Goal: Information Seeking & Learning: Find specific fact

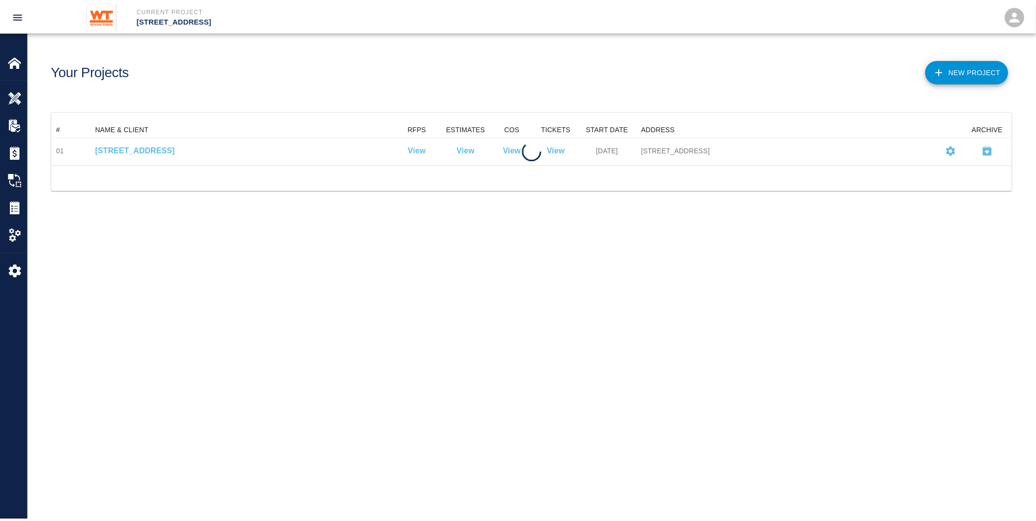
scroll to position [35, 960]
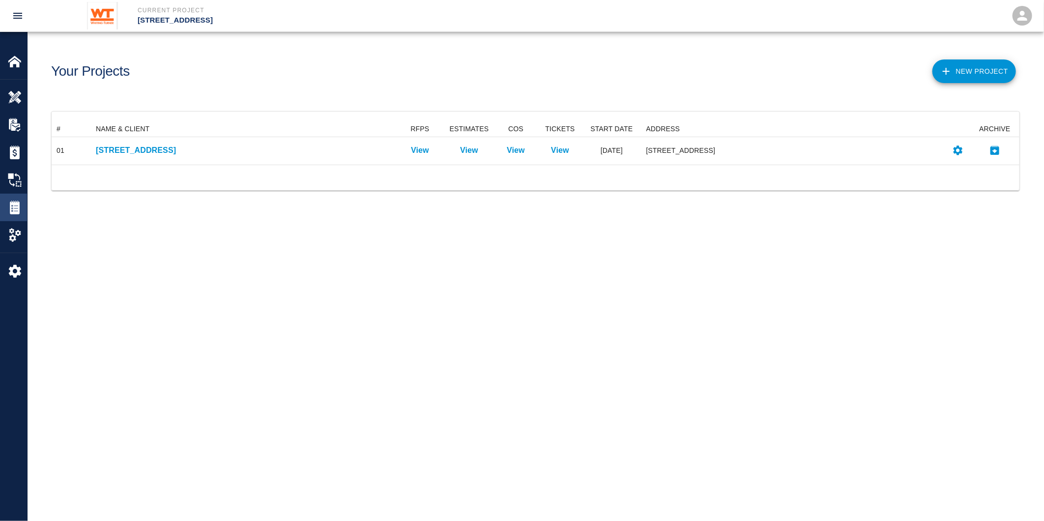
click at [16, 209] on img at bounding box center [15, 208] width 14 height 14
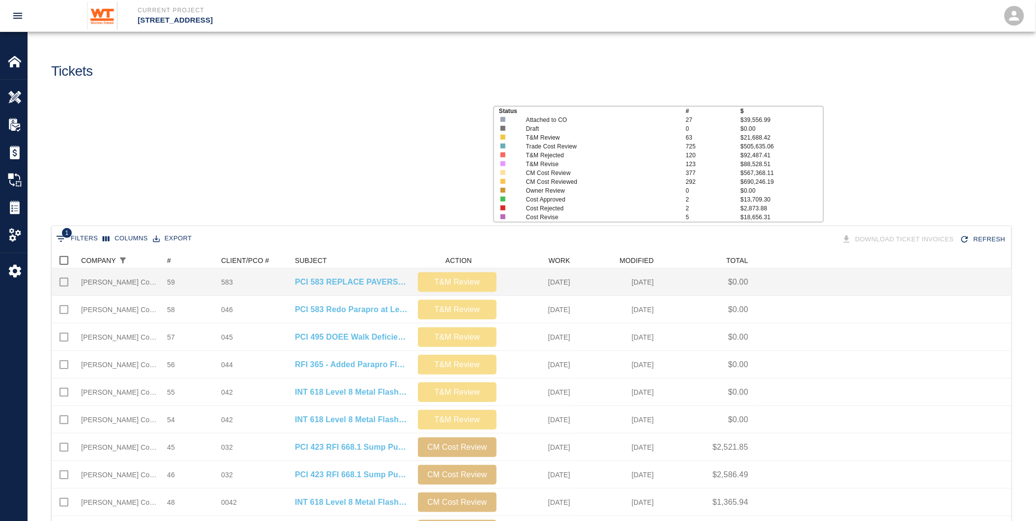
scroll to position [558, 951]
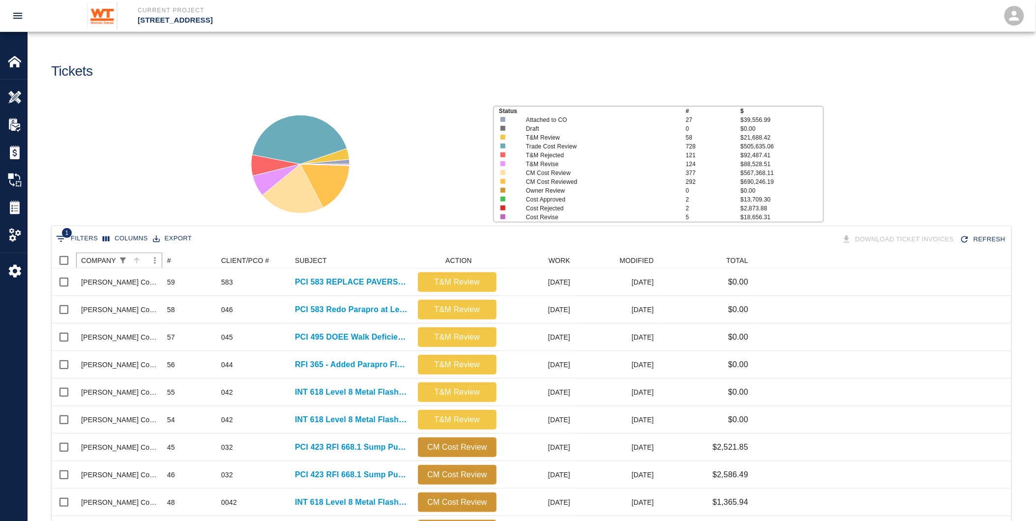
click at [121, 263] on icon "Show filters" at bounding box center [122, 260] width 9 height 9
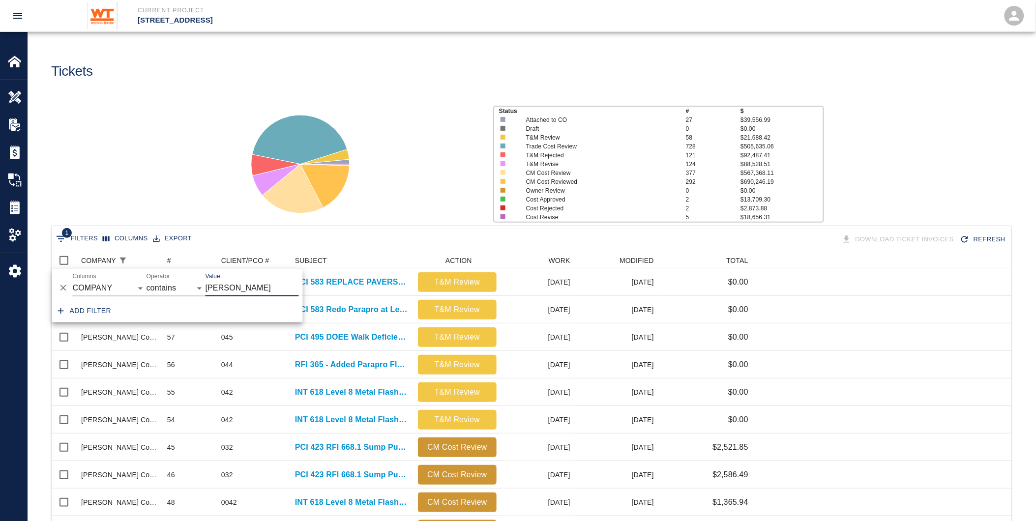
click at [176, 161] on div "Status # $ Attached to CO 27 $39,556.99 Draft 0 $0.00 T&M Review 58 $21,688.42 …" at bounding box center [527, 160] width 1015 height 131
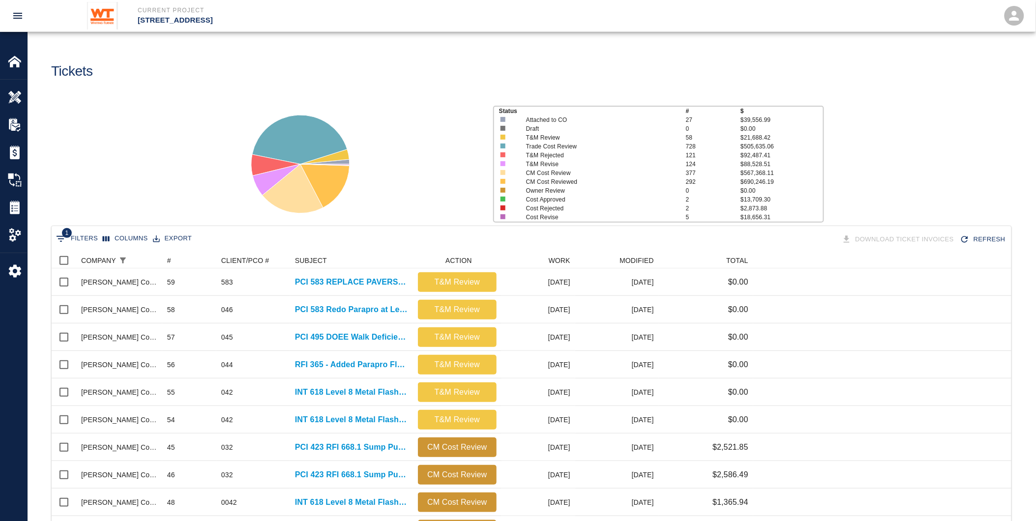
click at [79, 234] on button "1 Filters" at bounding box center [77, 239] width 47 height 16
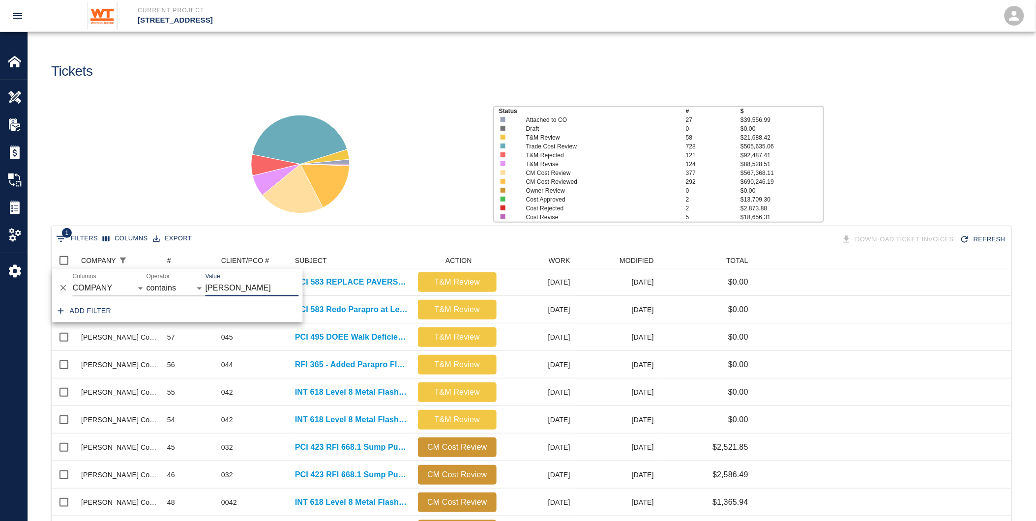
drag, startPoint x: 237, startPoint y: 291, endPoint x: 144, endPoint y: 273, distance: 95.2
click at [144, 273] on div "And Or Columns COMPANY ID # CLIENT/PCO # SUBJECT DESCRIPTION ACTION WORK MODIFI…" at bounding box center [177, 284] width 251 height 31
type input "service glass"
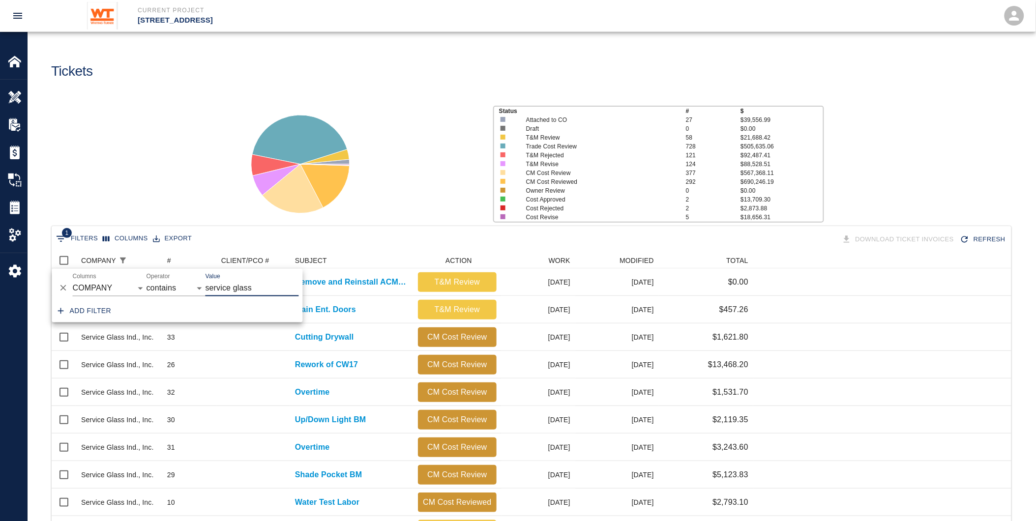
click at [153, 189] on div "Status # $ Attached to CO 27 $39,556.99 Draft 0 $0.00 T&M Review 58 $21,688.42 …" at bounding box center [527, 160] width 1015 height 131
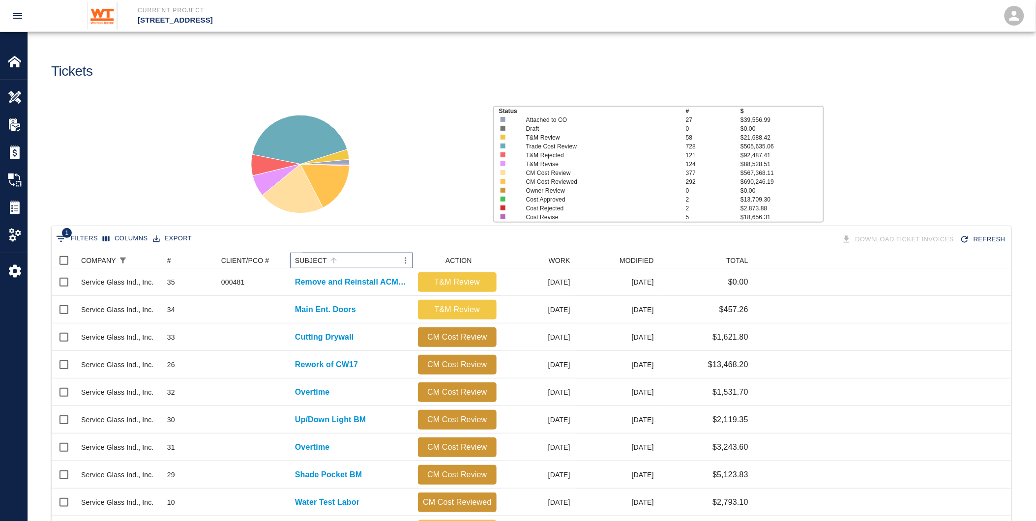
click at [312, 259] on div "SUBJECT" at bounding box center [311, 261] width 32 height 16
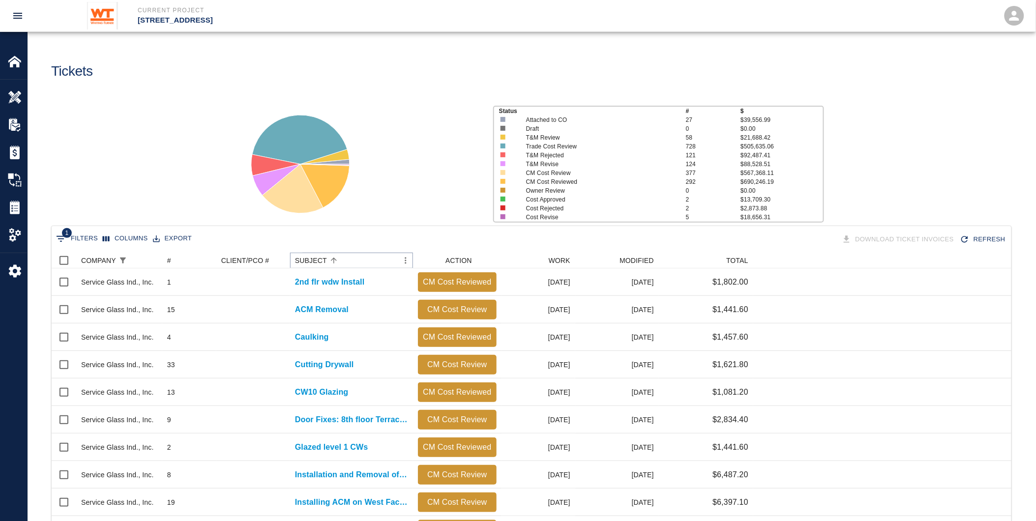
click at [403, 258] on icon "Menu" at bounding box center [406, 261] width 10 height 10
click at [380, 336] on li "Filter" at bounding box center [379, 333] width 68 height 18
select select "subject"
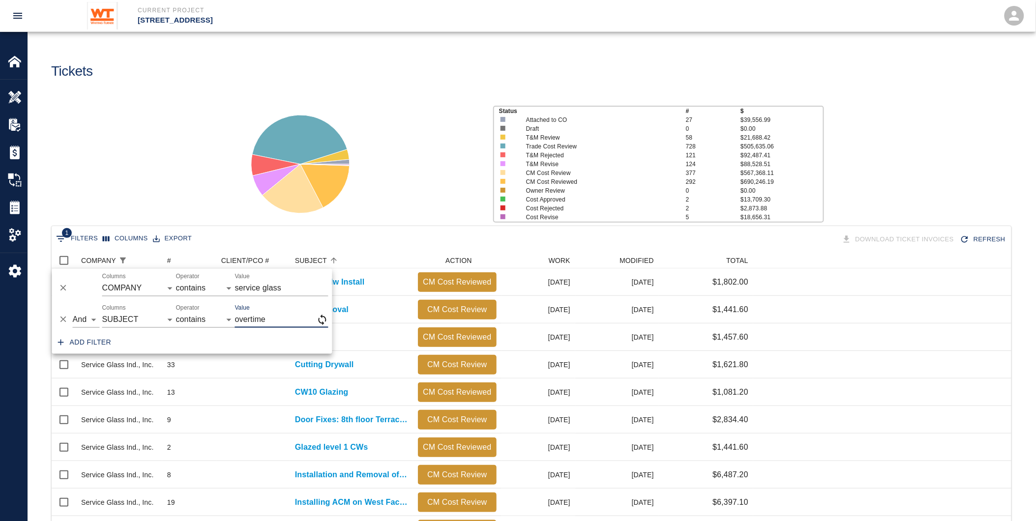
type input "overtime"
click at [413, 198] on div at bounding box center [358, 160] width 254 height 131
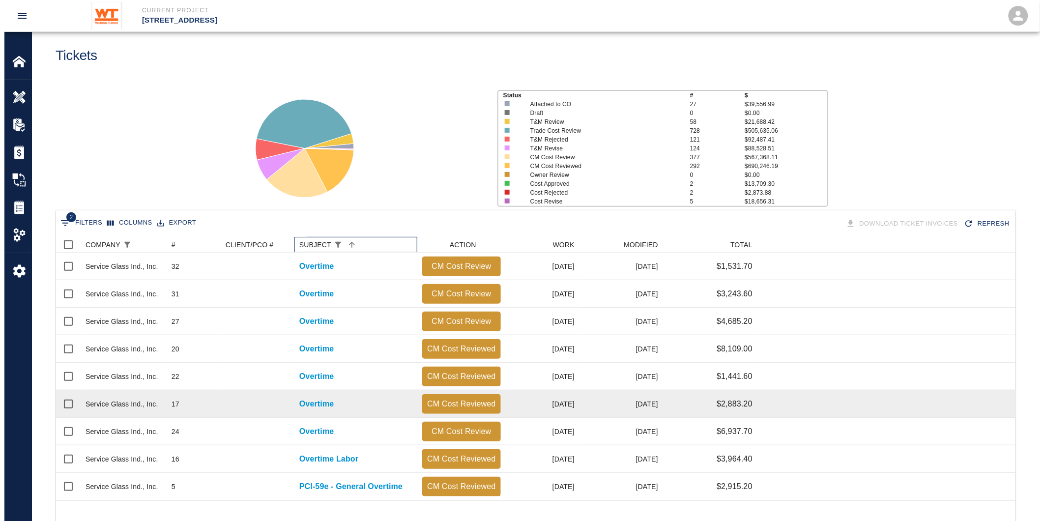
scroll to position [0, 0]
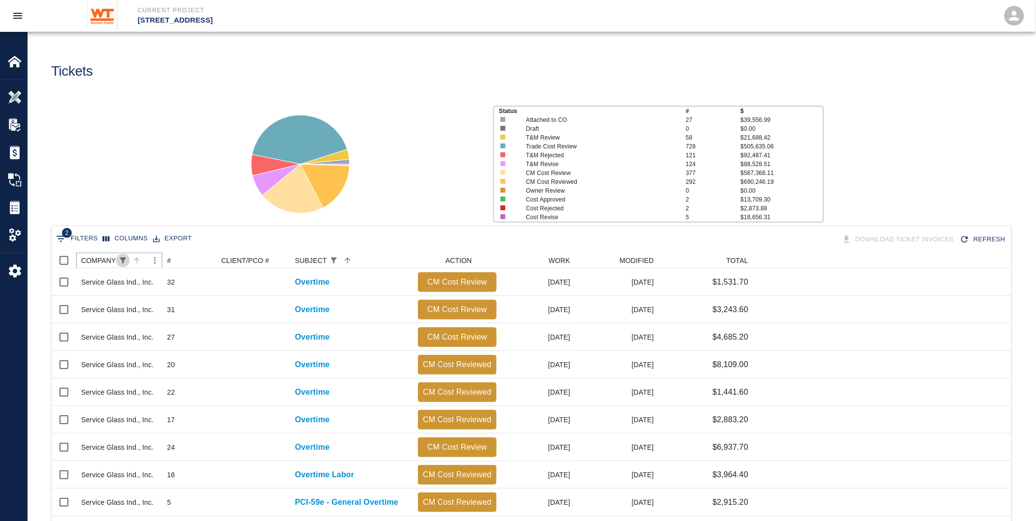
click at [120, 258] on icon "Show filters" at bounding box center [123, 261] width 6 height 6
select select "subject"
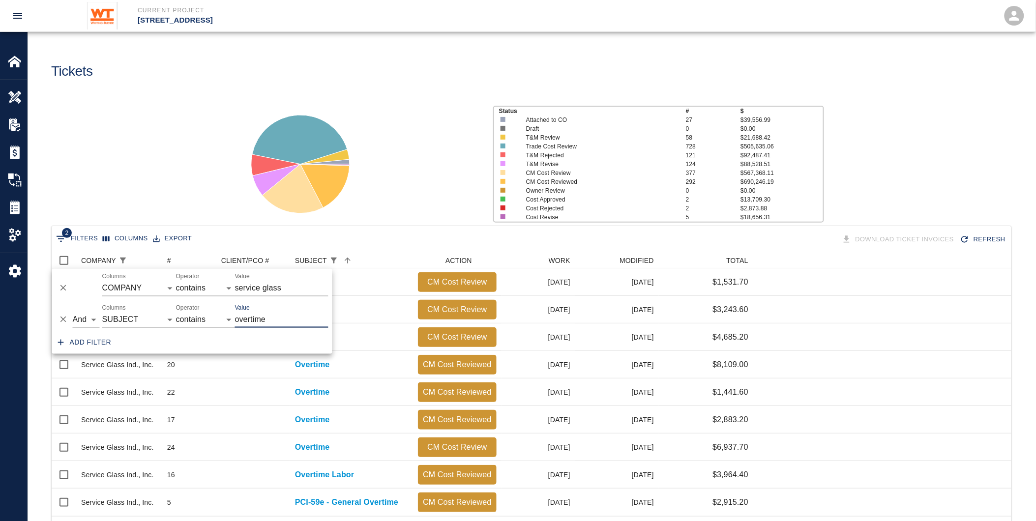
drag, startPoint x: 262, startPoint y: 321, endPoint x: 224, endPoint y: 316, distance: 39.2
click at [224, 316] on div "And Or Columns COMPANY ID # CLIENT/PCO # SUBJECT DESCRIPTION ACTION WORK MODIFI…" at bounding box center [192, 315] width 280 height 31
click at [288, 316] on input "overtime" at bounding box center [281, 320] width 93 height 16
drag, startPoint x: 233, startPoint y: 317, endPoint x: 202, endPoint y: 318, distance: 31.5
click at [202, 318] on div "And Or Columns COMPANY ID # CLIENT/PCO # SUBJECT DESCRIPTION ACTION WORK MODIFI…" at bounding box center [192, 315] width 280 height 31
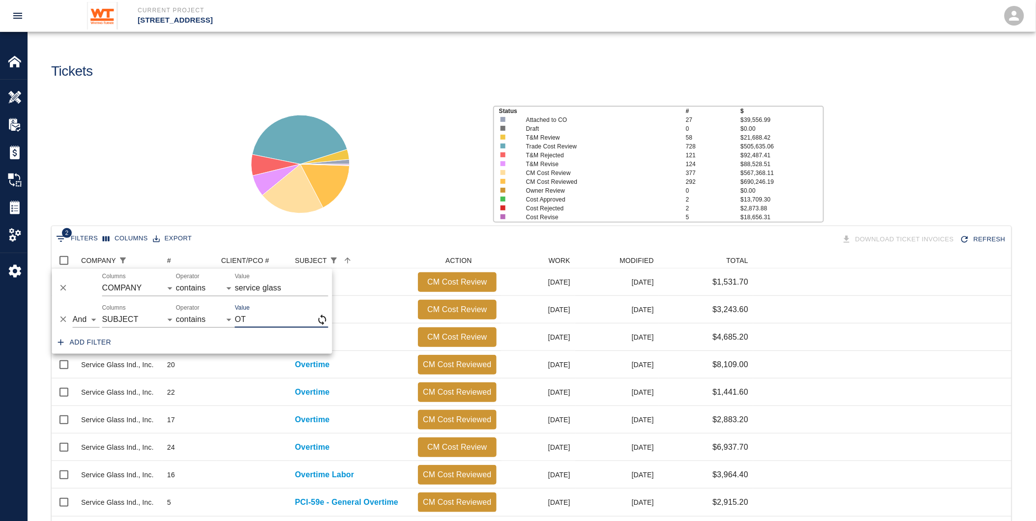
type input "OT"
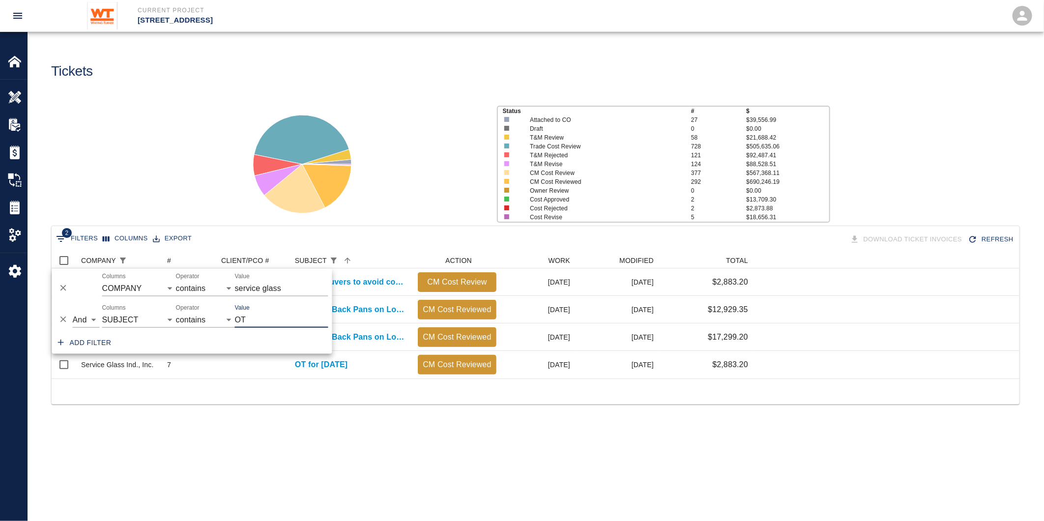
scroll to position [8, 8]
click at [107, 190] on div "Status # $ Attached to CO 27 $39,556.99 Draft 0 $0.00 T&M Review 58 $21,688.42 …" at bounding box center [532, 160] width 1024 height 131
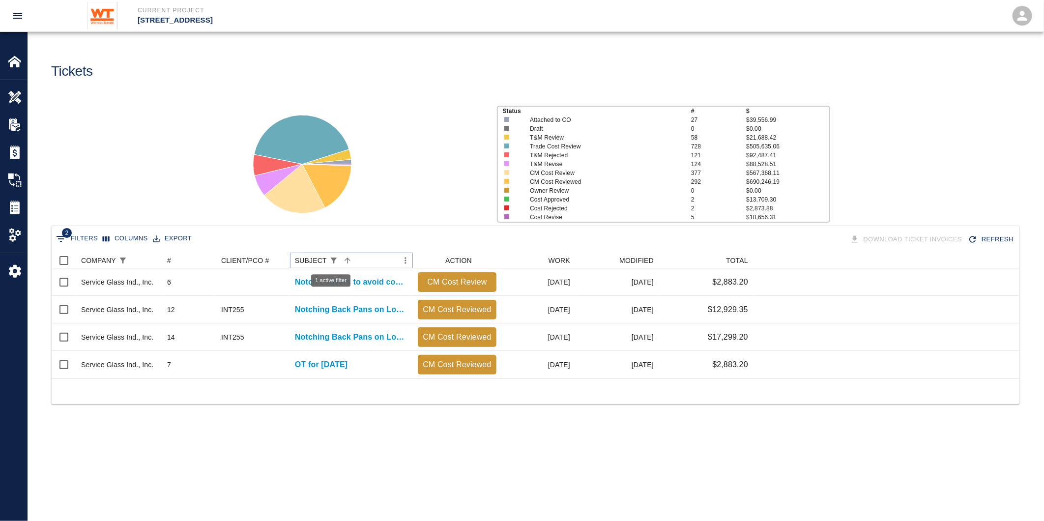
click at [331, 259] on icon "Show filters" at bounding box center [334, 261] width 6 height 6
select select "subject"
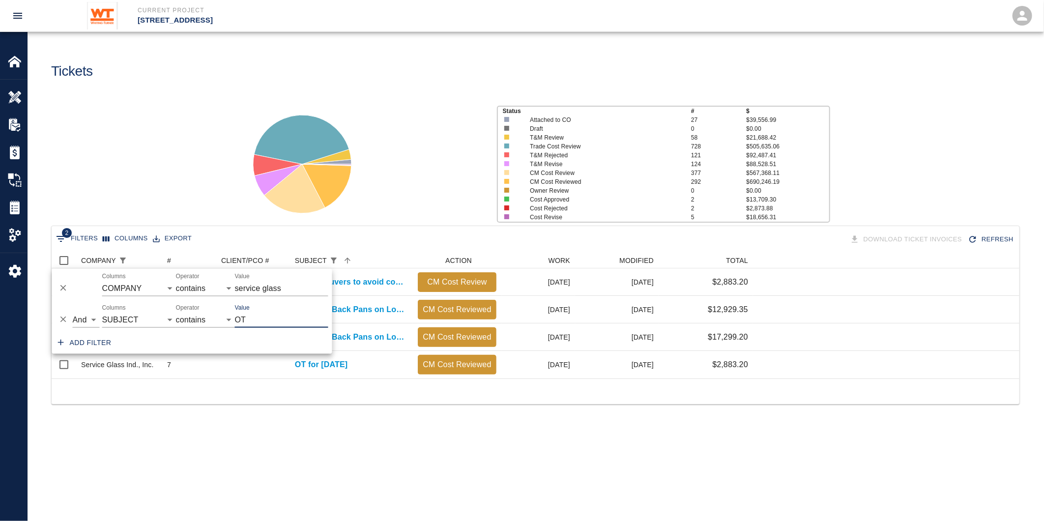
drag, startPoint x: 259, startPoint y: 318, endPoint x: 227, endPoint y: 321, distance: 32.0
click at [227, 321] on div "And Or Columns COMPANY ID # CLIENT/PCO # SUBJECT DESCRIPTION ACTION WORK MODIFI…" at bounding box center [192, 315] width 280 height 31
drag, startPoint x: 318, startPoint y: 290, endPoint x: 164, endPoint y: 287, distance: 154.4
click at [164, 287] on div "And Or Columns COMPANY ID # CLIENT/PCO # SUBJECT DESCRIPTION ACTION WORK MODIFI…" at bounding box center [192, 284] width 280 height 31
type input "[PERSON_NAME]"
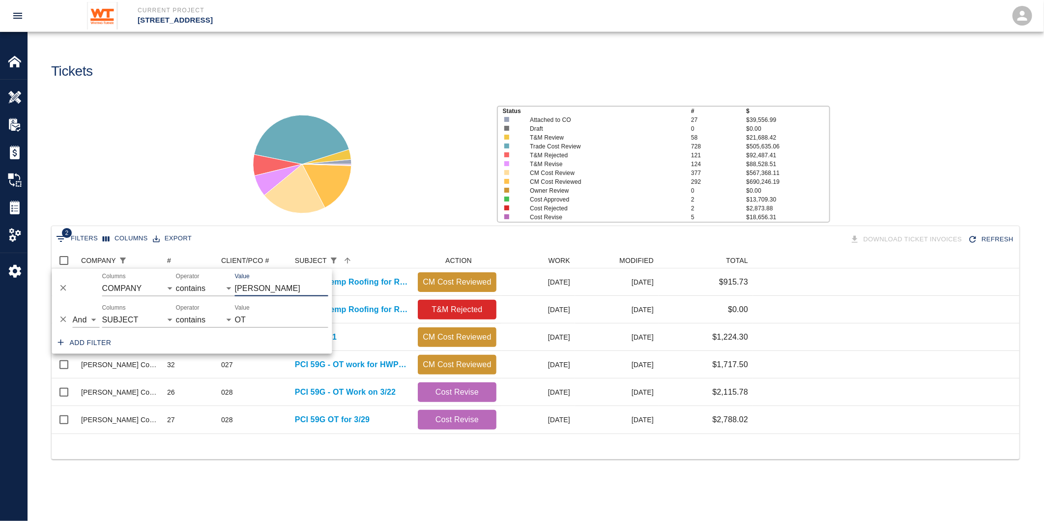
scroll to position [173, 960]
click at [208, 185] on div "Status # $ Attached to CO 27 $39,556.99 Draft 0 $0.00 T&M Review 58 $21,688.42 …" at bounding box center [532, 160] width 1024 height 131
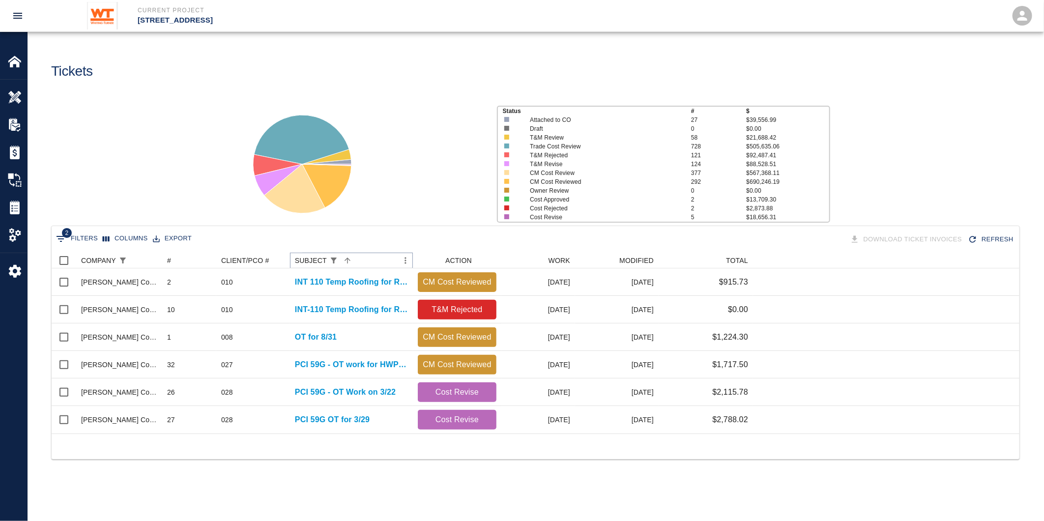
click at [333, 257] on icon "Show filters" at bounding box center [333, 260] width 9 height 9
select select "subject"
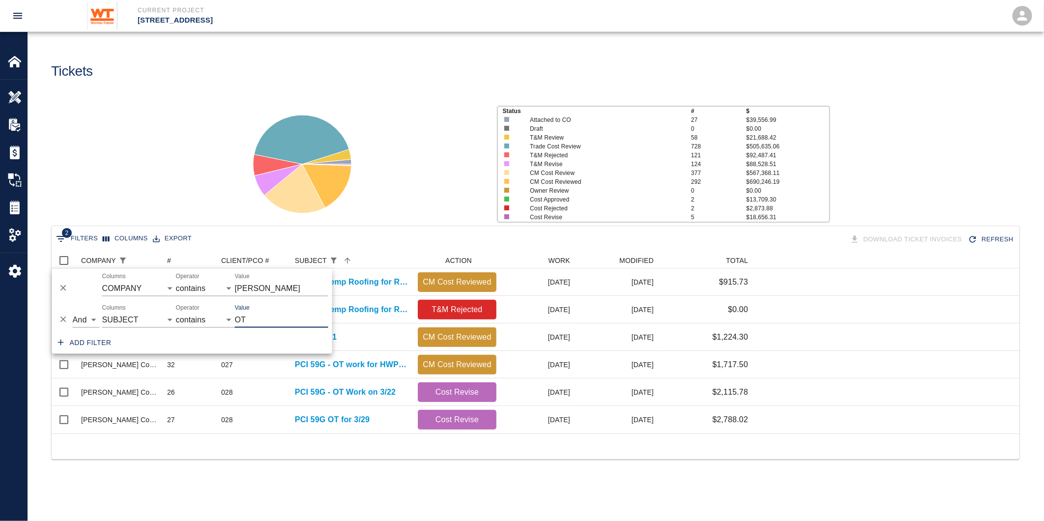
drag, startPoint x: 249, startPoint y: 318, endPoint x: 208, endPoint y: 315, distance: 40.4
click at [208, 315] on div "And Or Columns COMPANY ID # CLIENT/PCO # SUBJECT DESCRIPTION ACTION WORK MODIFI…" at bounding box center [192, 315] width 280 height 31
type input "overtime"
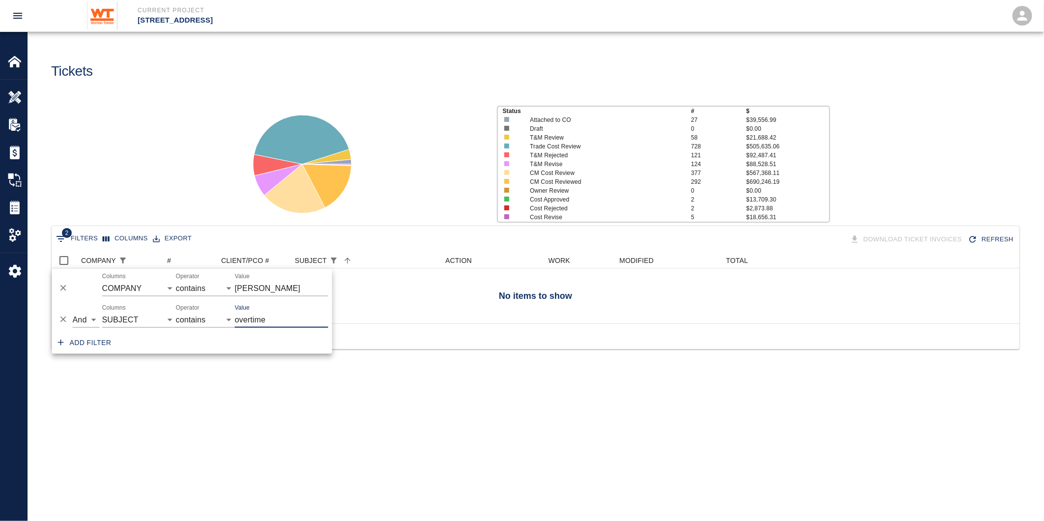
scroll to position [62, 960]
click at [454, 199] on div at bounding box center [361, 160] width 256 height 131
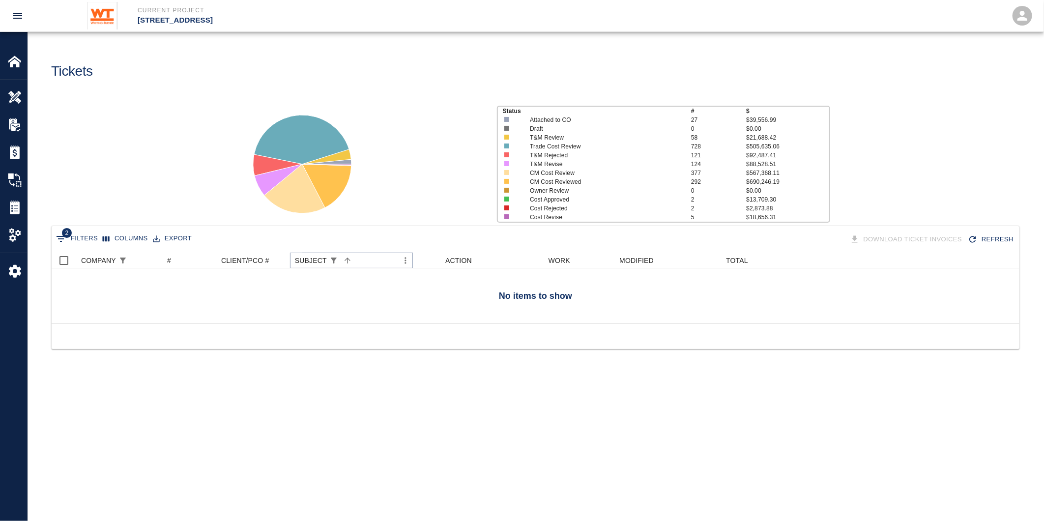
click at [330, 261] on icon "Show filters" at bounding box center [333, 260] width 9 height 9
select select "subject"
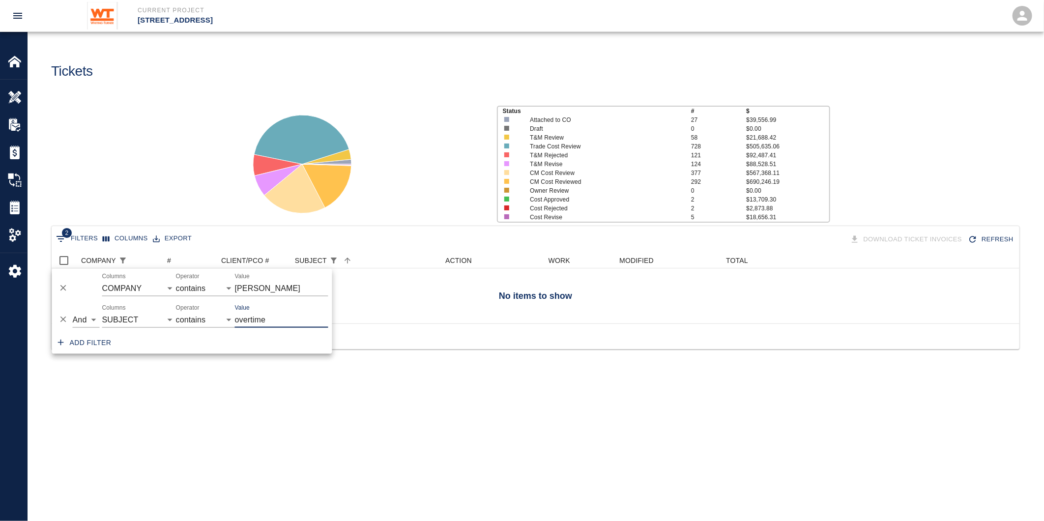
click at [249, 319] on input "overtime" at bounding box center [281, 320] width 93 height 16
type input "over time"
click at [404, 236] on div "2 Filters Columns Export Download Ticket Invoices Refresh" at bounding box center [536, 239] width 964 height 17
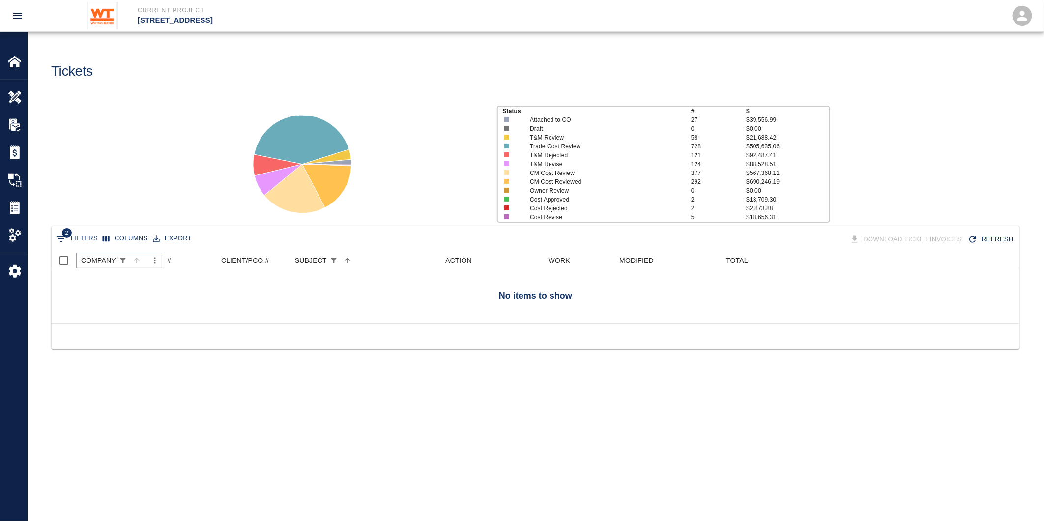
click at [119, 262] on icon "Show filters" at bounding box center [122, 260] width 9 height 9
select select "subject"
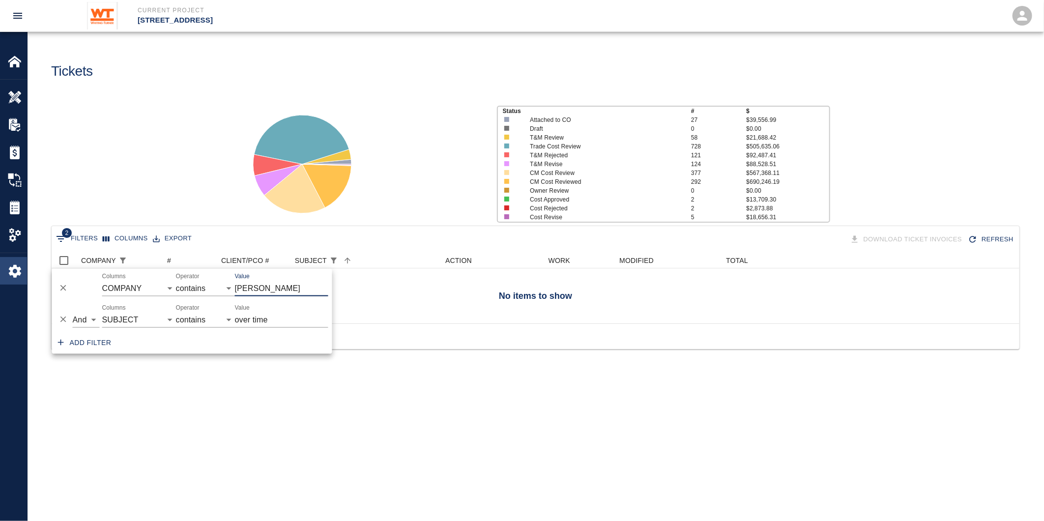
drag, startPoint x: 218, startPoint y: 272, endPoint x: 8, endPoint y: 274, distance: 209.9
click at [8, 274] on body "Current Project [STREET_ADDRESS] Home [STREET_ADDRESS] Overview RFPs Estimates …" at bounding box center [522, 260] width 1044 height 521
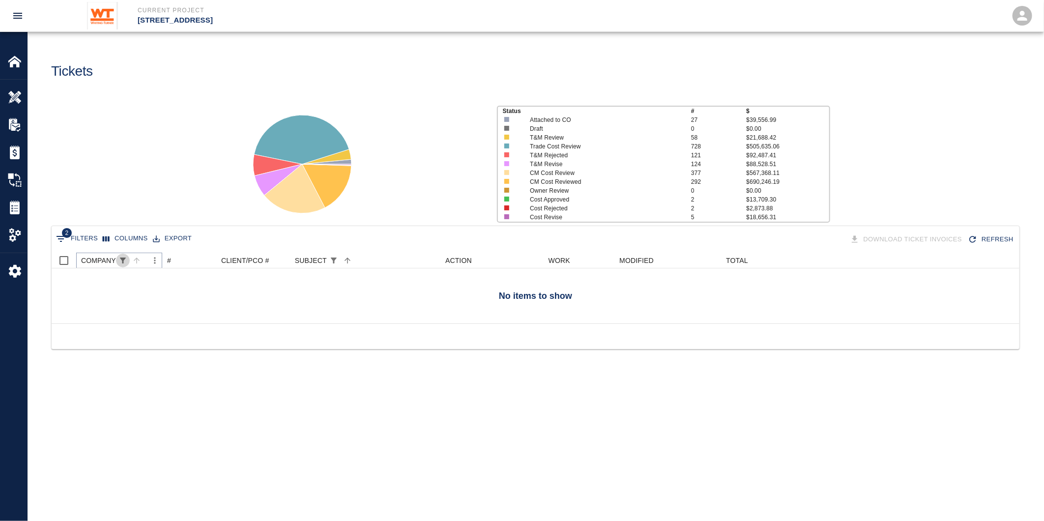
click at [118, 258] on icon "Show filters" at bounding box center [122, 260] width 9 height 9
select select "subject"
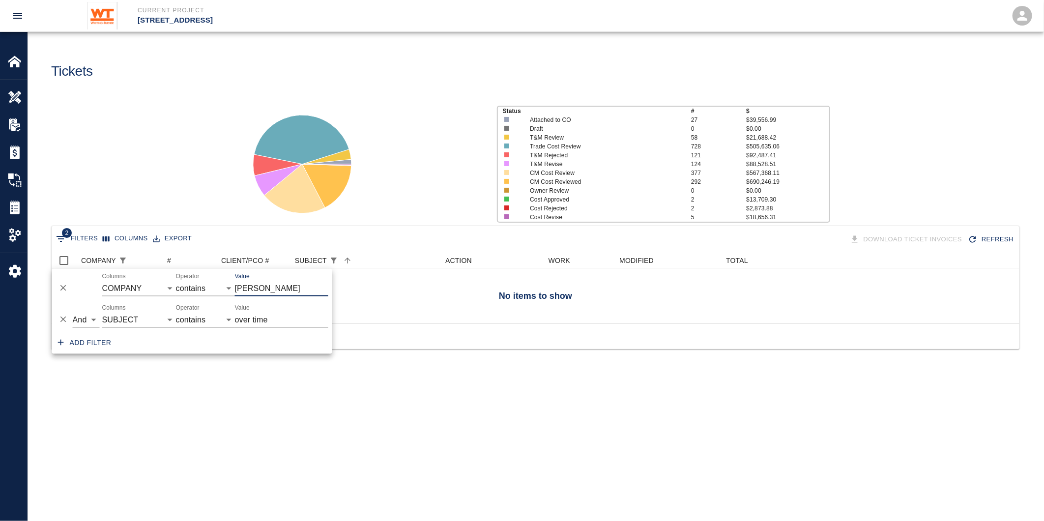
drag, startPoint x: 284, startPoint y: 288, endPoint x: 220, endPoint y: 292, distance: 64.0
click at [220, 292] on div "And Or Columns COMPANY ID # CLIENT/PCO # SUBJECT DESCRIPTION ACTION WORK MODIFI…" at bounding box center [192, 284] width 280 height 31
type input "i"
type input "united masonry"
drag, startPoint x: 286, startPoint y: 318, endPoint x: 163, endPoint y: 296, distance: 124.8
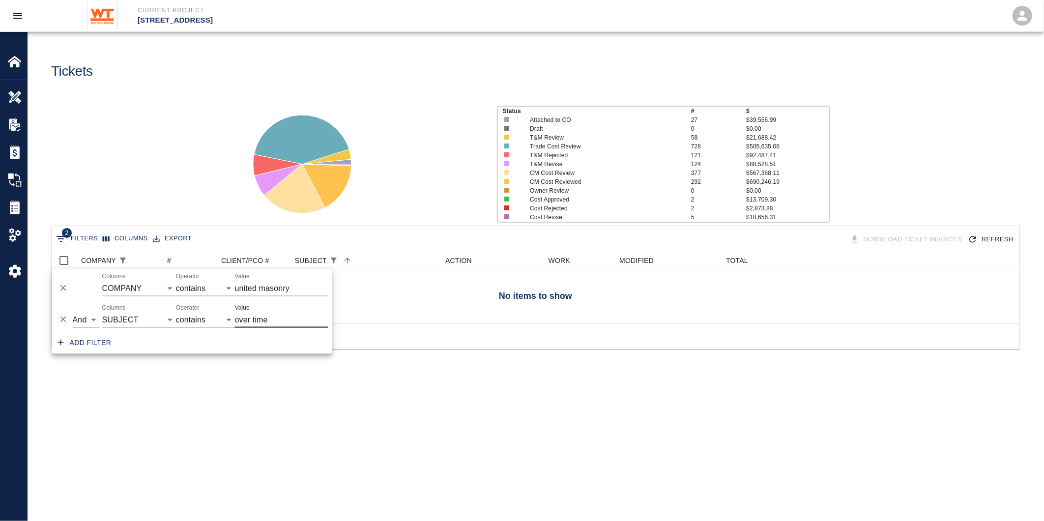
click at [163, 296] on div "And Or Columns COMPANY ID # CLIENT/PCO # SUBJECT DESCRIPTION ACTION WORK MODIFI…" at bounding box center [192, 300] width 280 height 63
type input "OT"
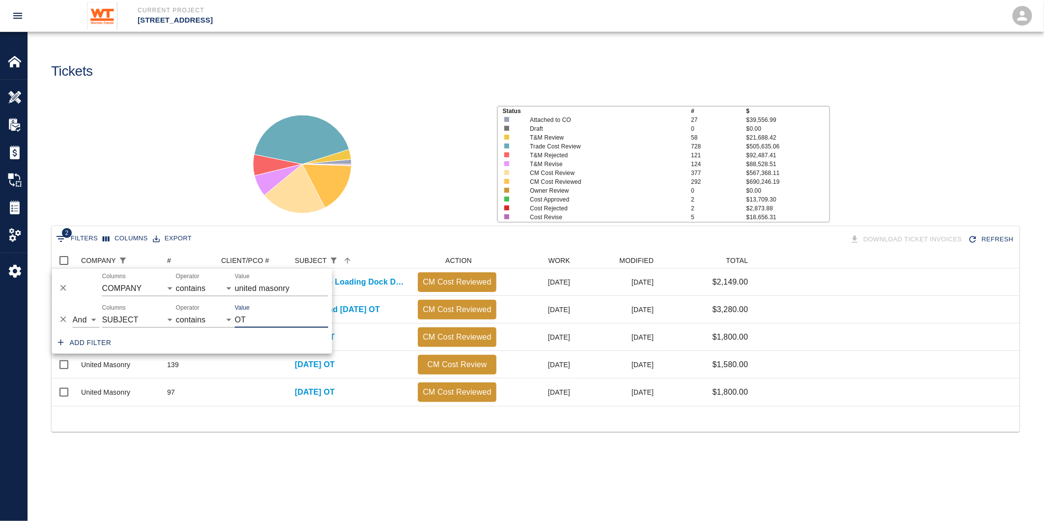
scroll to position [145, 960]
click at [151, 189] on div "Status # $ Attached to CO 27 $39,556.99 Draft 0 $0.00 T&M Review 58 $21,688.42 …" at bounding box center [532, 160] width 1024 height 131
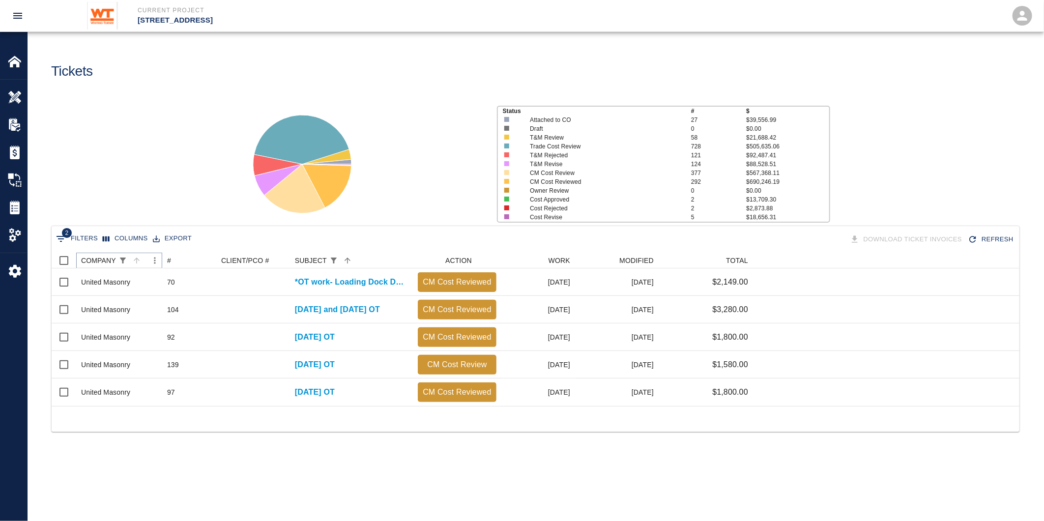
click at [119, 260] on icon "Show filters" at bounding box center [122, 260] width 9 height 9
select select "subject"
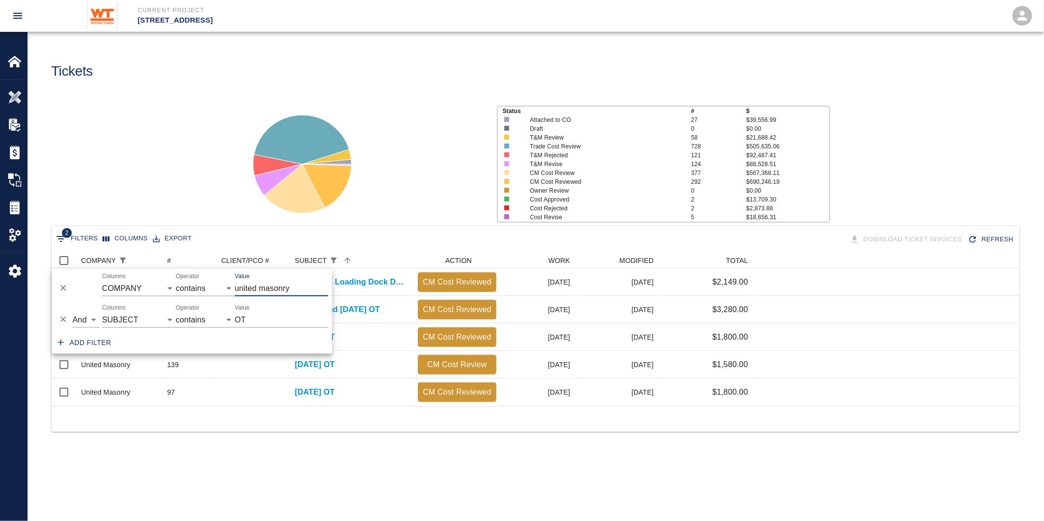
drag, startPoint x: 305, startPoint y: 290, endPoint x: 144, endPoint y: 284, distance: 161.3
click at [144, 284] on div "And Or Columns COMPANY ID # CLIENT/PCO # SUBJECT DESCRIPTION ACTION WORK MODIFI…" at bounding box center [192, 284] width 280 height 31
type input "blue [PERSON_NAME]"
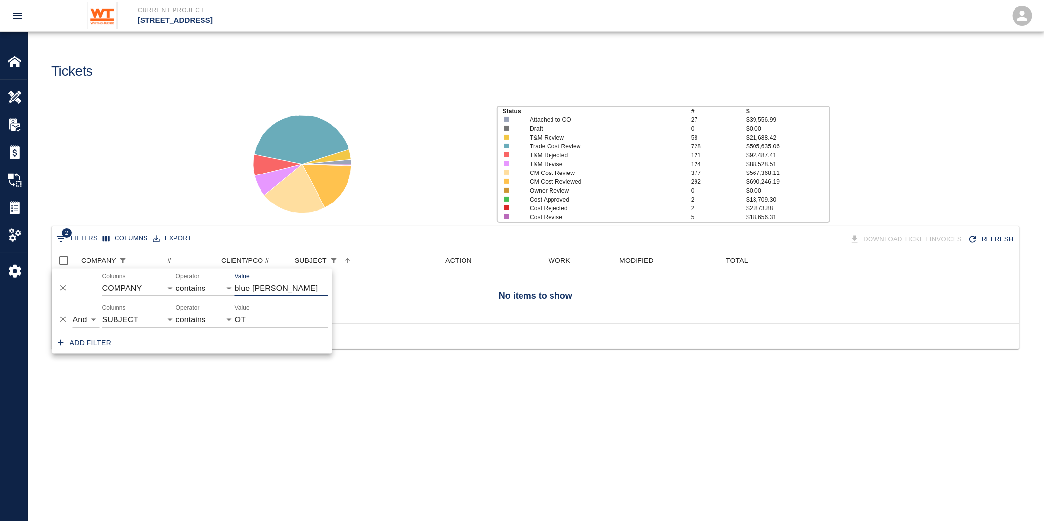
scroll to position [62, 960]
drag, startPoint x: 254, startPoint y: 315, endPoint x: 209, endPoint y: 326, distance: 46.1
click at [209, 326] on div "And Or Columns COMPANY ID # CLIENT/PCO # SUBJECT DESCRIPTION ACTION WORK MODIFI…" at bounding box center [192, 315] width 280 height 31
type input "overtime"
drag, startPoint x: 291, startPoint y: 318, endPoint x: 167, endPoint y: 321, distance: 124.4
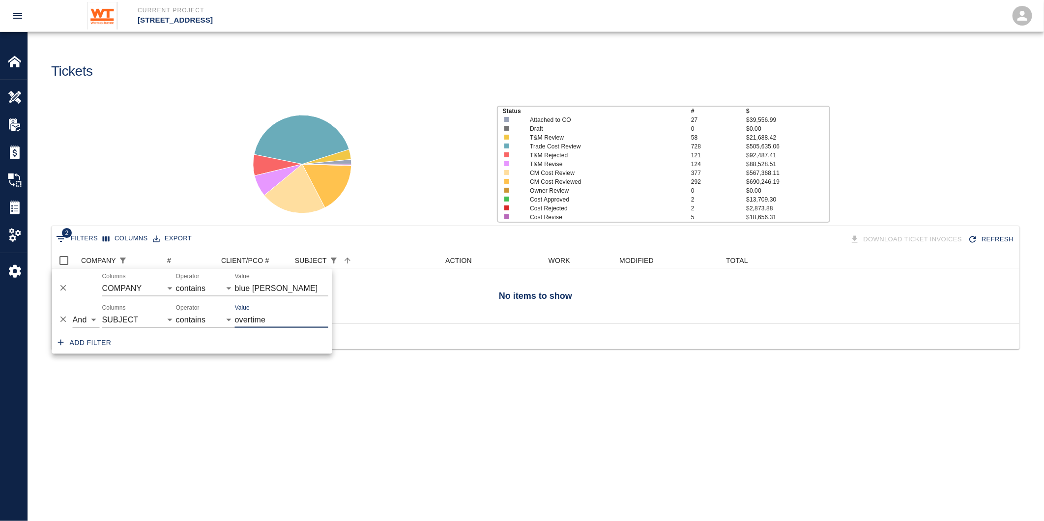
click at [167, 321] on div "And Or Columns COMPANY ID # CLIENT/PCO # SUBJECT DESCRIPTION ACTION WORK MODIFI…" at bounding box center [192, 315] width 280 height 31
click at [196, 439] on main "Tickets Status # $ Attached to CO 27 $39,556.99 Draft 0 $0.00 T&M Review 58 $21…" at bounding box center [536, 260] width 1016 height 521
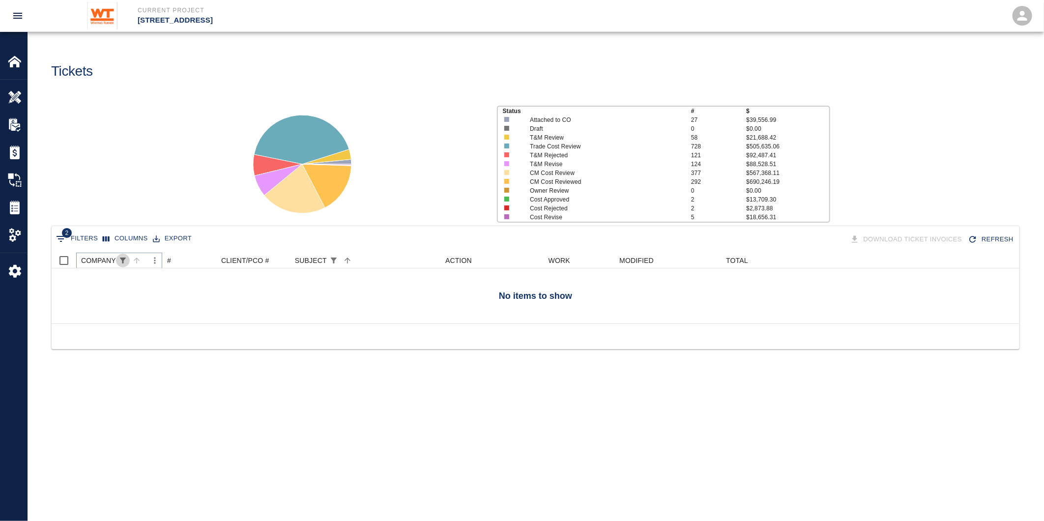
click at [116, 258] on button "Show filters" at bounding box center [123, 261] width 14 height 14
select select "subject"
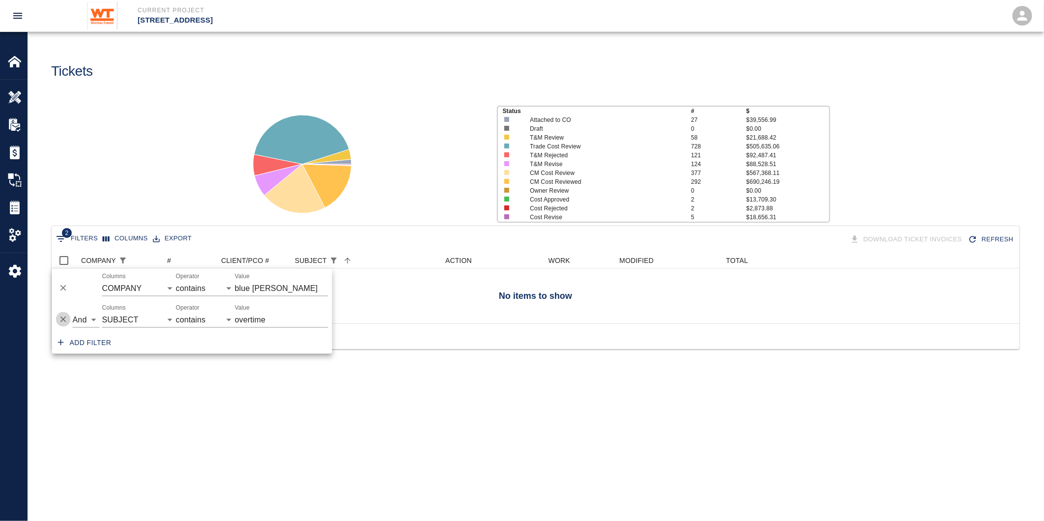
click at [61, 316] on icon "Delete" at bounding box center [63, 320] width 10 height 10
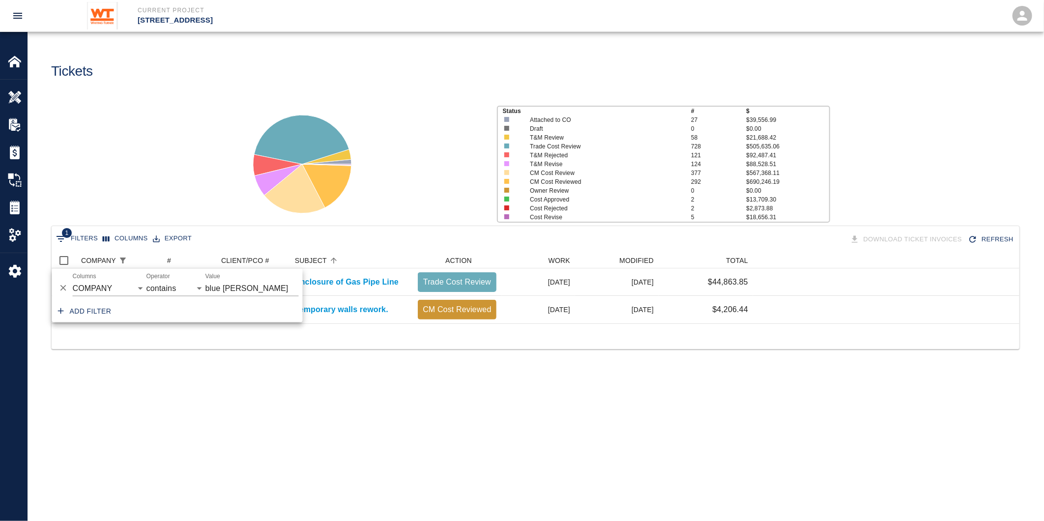
click at [300, 454] on main "Tickets Status # $ Attached to CO 27 $39,556.99 Draft 0 $0.00 T&M Review 58 $21…" at bounding box center [536, 260] width 1016 height 521
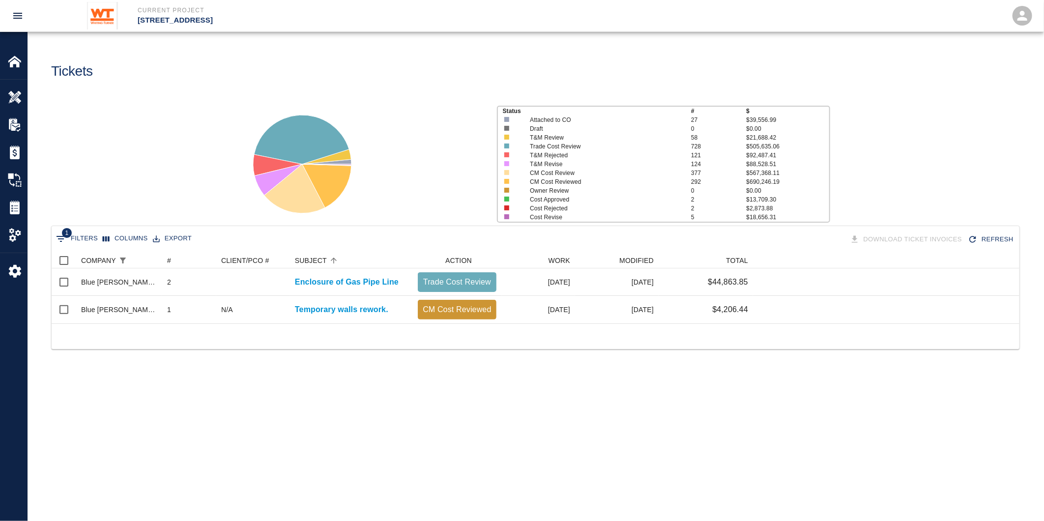
drag, startPoint x: 408, startPoint y: 204, endPoint x: 365, endPoint y: 205, distance: 43.3
click at [408, 204] on div at bounding box center [361, 160] width 256 height 131
click at [463, 205] on div at bounding box center [361, 160] width 256 height 131
